Goal: Task Accomplishment & Management: Manage account settings

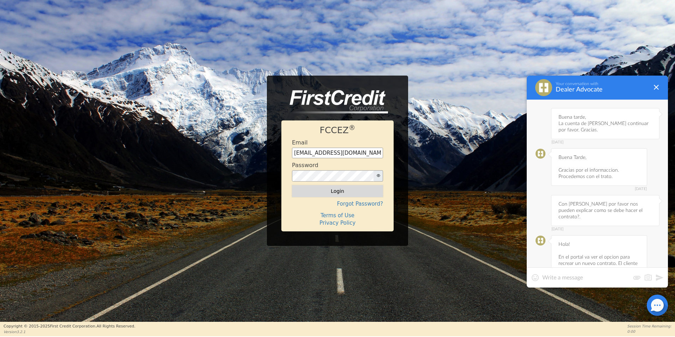
scroll to position [1062, 0]
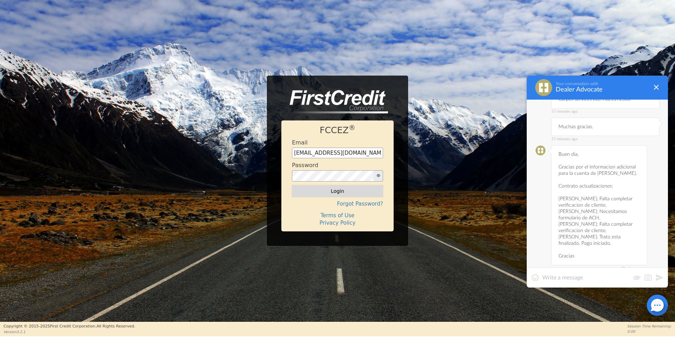
click at [336, 193] on button "Login" at bounding box center [337, 191] width 91 height 12
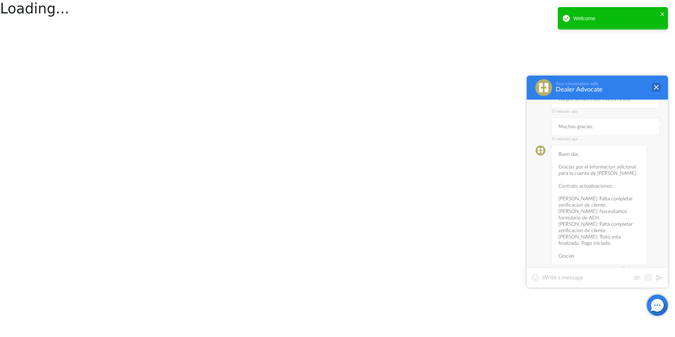
click at [659, 87] on div at bounding box center [656, 87] width 8 height 8
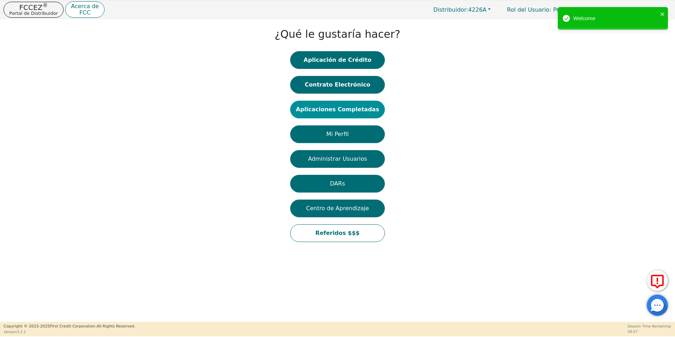
click at [337, 115] on button "Aplicaciones Completadas" at bounding box center [337, 110] width 95 height 18
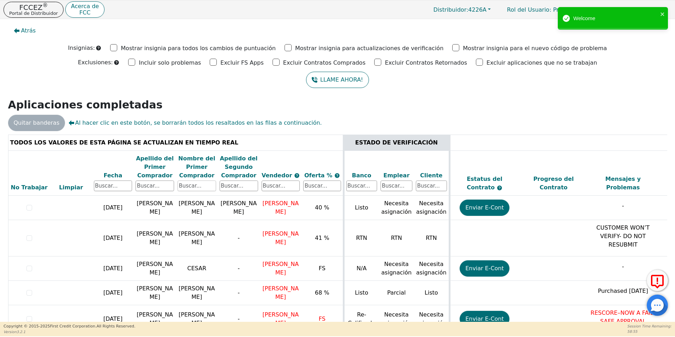
click at [207, 183] on input "text" at bounding box center [197, 185] width 38 height 11
type input "[PERSON_NAME]"
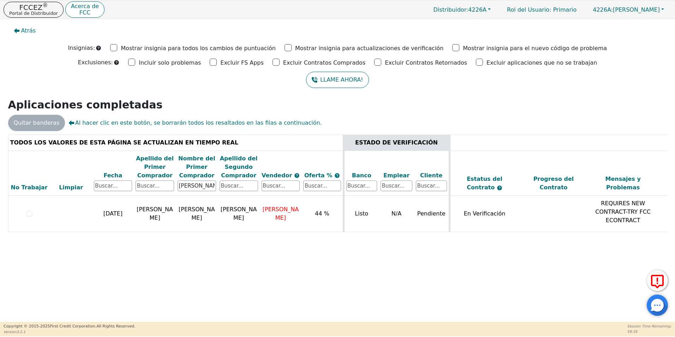
drag, startPoint x: 405, startPoint y: 245, endPoint x: 658, endPoint y: 247, distance: 253.5
click at [658, 247] on div "Atrás Insignias: Mostrar insignia para todos los cambios de puntuación Mostrar …" at bounding box center [337, 170] width 675 height 303
drag, startPoint x: 658, startPoint y: 247, endPoint x: 544, endPoint y: 248, distance: 113.7
click at [574, 248] on div "Atrás Insignias: Mostrar insignia para todos los cambios de puntuación Mostrar …" at bounding box center [337, 170] width 675 height 303
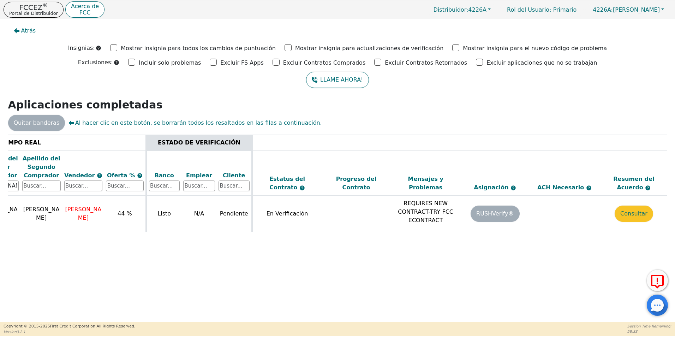
scroll to position [0, 199]
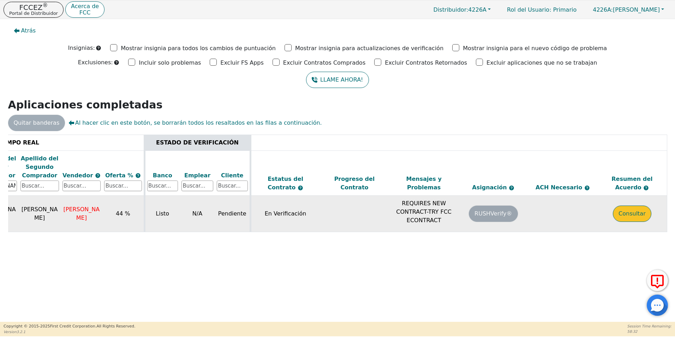
click at [628, 215] on button "Consultar" at bounding box center [632, 213] width 38 height 16
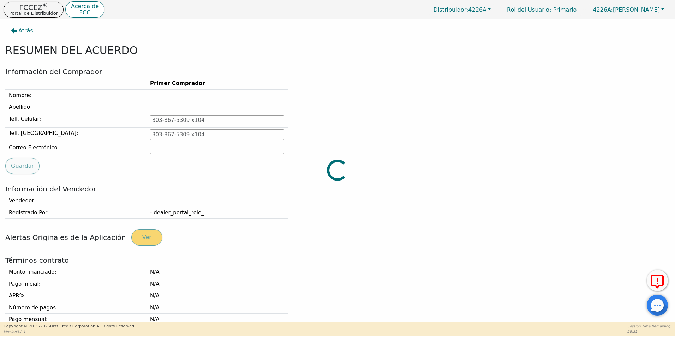
type input "[PHONE_NUMBER]"
type input "[EMAIL_ADDRESS][DOMAIN_NAME]"
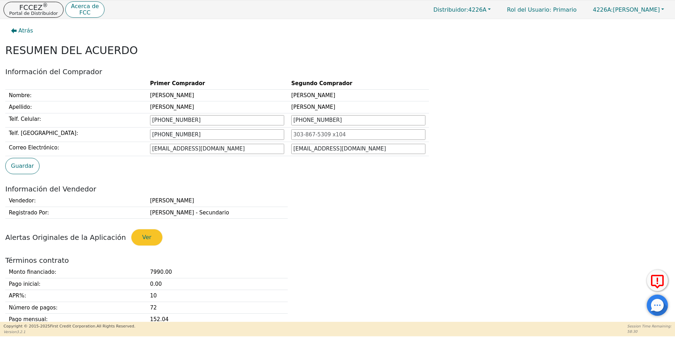
scroll to position [141, 0]
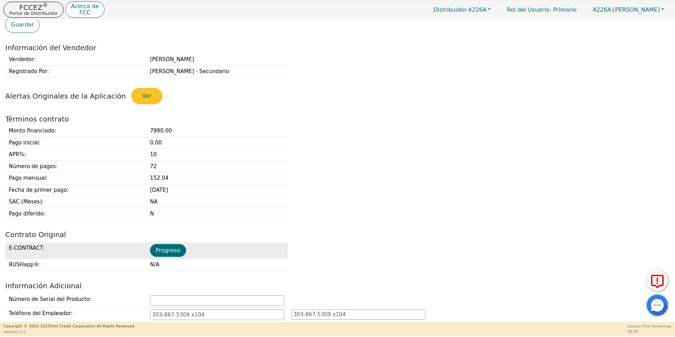
click at [164, 257] on td "Progreso" at bounding box center [216, 250] width 141 height 17
click at [170, 252] on button "Progreso" at bounding box center [168, 250] width 36 height 13
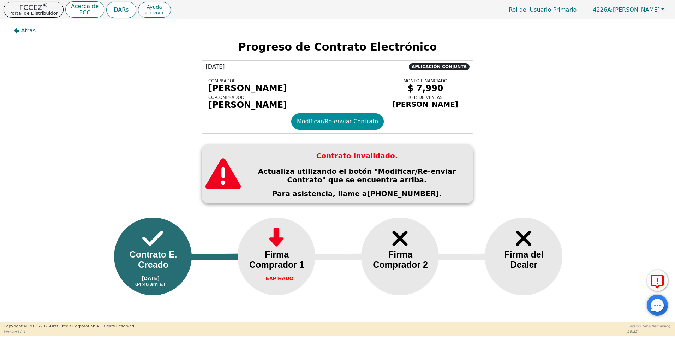
click at [346, 130] on button "Modificar/Re-enviar Contrato" at bounding box center [337, 121] width 92 height 16
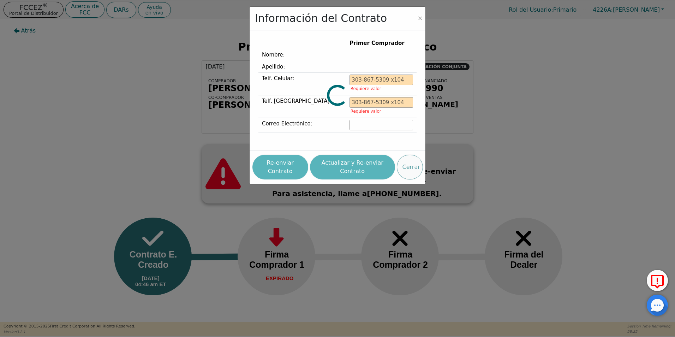
type input "[PHONE_NUMBER]"
type input "[EMAIL_ADDRESS][DOMAIN_NAME]"
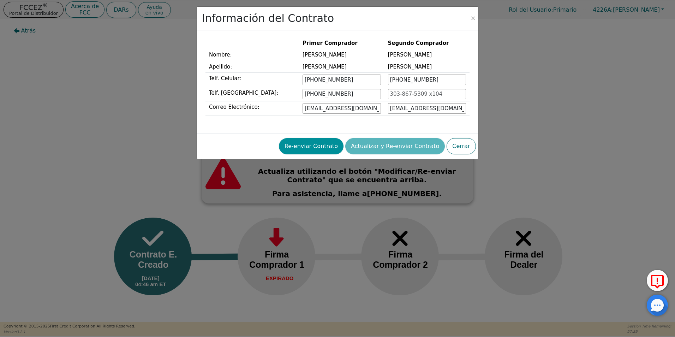
click at [335, 144] on button "Re-enviar Contrato" at bounding box center [311, 146] width 65 height 16
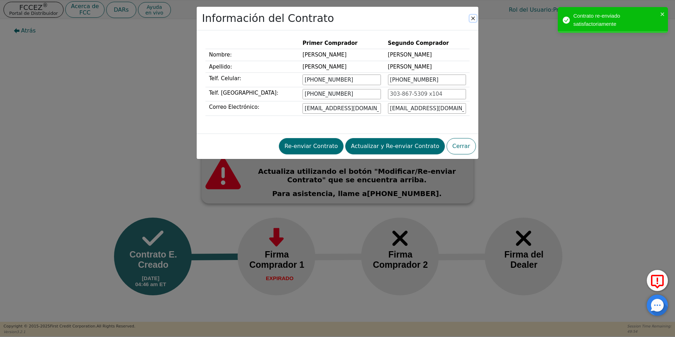
click at [472, 17] on button "Close" at bounding box center [472, 18] width 7 height 7
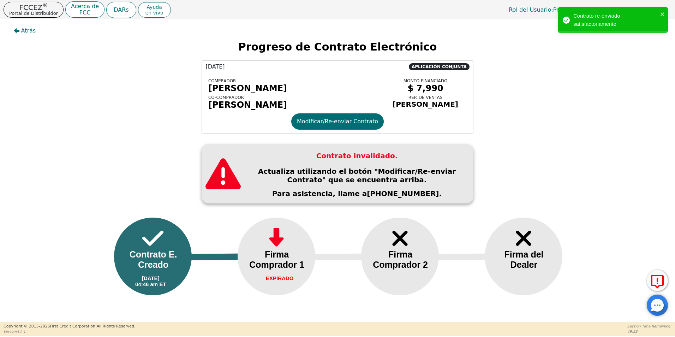
click at [657, 305] on div at bounding box center [657, 304] width 21 height 21
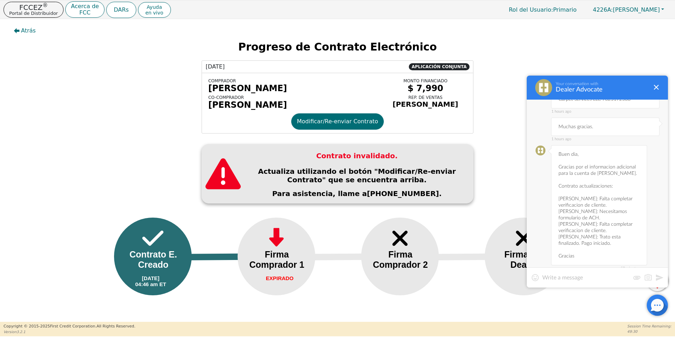
click at [575, 278] on textarea at bounding box center [586, 277] width 88 height 7
drag, startPoint x: 593, startPoint y: 166, endPoint x: 627, endPoint y: 171, distance: 34.5
click at [627, 171] on div "52 minutes ago Buen dia, Gracias por el informacion adicional para la cuenta de…" at bounding box center [599, 205] width 96 height 120
copy div "Falta completar verificacion de cliente."
click at [596, 186] on div "52 minutes ago Buen dia, Gracias por el informacion adicional para la cuenta de…" at bounding box center [599, 205] width 96 height 120
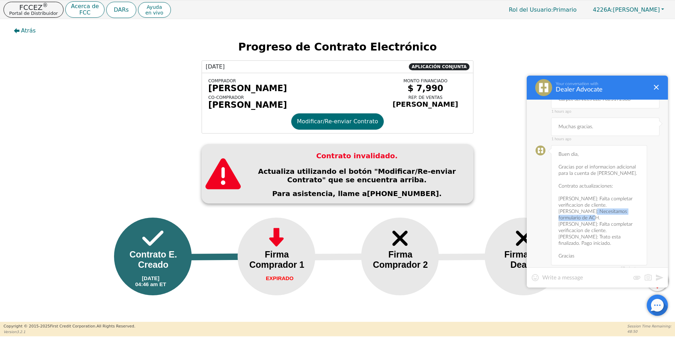
drag, startPoint x: 587, startPoint y: 179, endPoint x: 640, endPoint y: 186, distance: 53.0
click at [640, 186] on div "52 minutes ago Buen dia, Gracias por el informacion adicional para la cuenta de…" at bounding box center [599, 205] width 96 height 120
copy div "Necesitamos formulario de ACH."
click at [591, 190] on div "53 minutes ago Buen dia, Gracias por el informacion adicional para la cuenta de…" at bounding box center [599, 205] width 96 height 120
drag, startPoint x: 594, startPoint y: 192, endPoint x: 629, endPoint y: 197, distance: 35.0
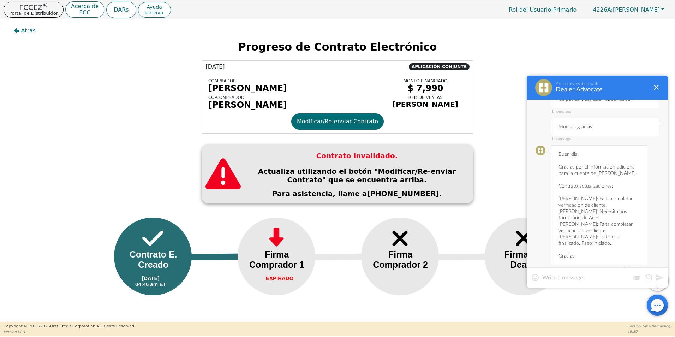
click at [629, 197] on div "53 minutes ago Buen dia, Gracias por el informacion adicional para la cuenta de…" at bounding box center [599, 205] width 96 height 120
copy div "Falta completar verificacion de cliente."
click at [584, 211] on div "53 minutes ago Buen dia, Gracias por el informacion adicional para la cuenta de…" at bounding box center [599, 205] width 96 height 120
drag, startPoint x: 593, startPoint y: 204, endPoint x: 631, endPoint y: 213, distance: 38.7
click at [631, 213] on div "53 minutes ago Buen dia, Gracias por el informacion adicional para la cuenta de…" at bounding box center [599, 205] width 96 height 120
